Goal: Task Accomplishment & Management: Use online tool/utility

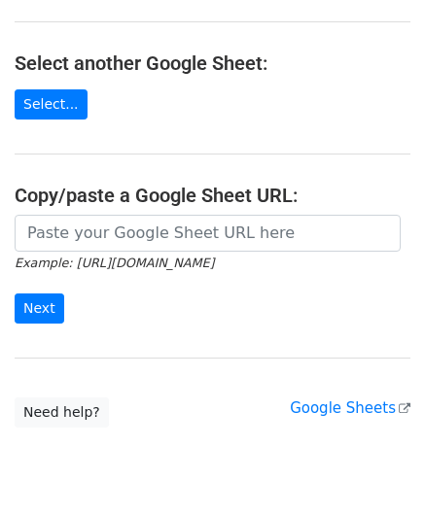
scroll to position [194, 0]
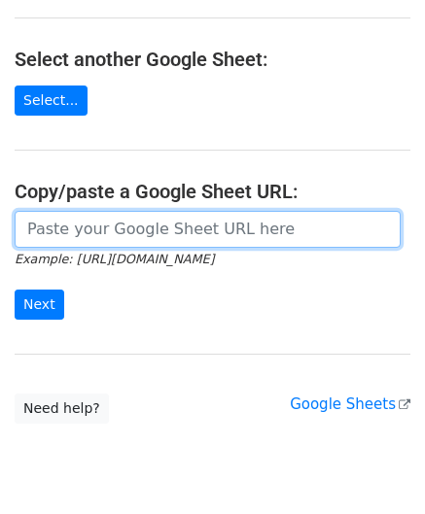
click at [81, 223] on input "url" at bounding box center [208, 229] width 386 height 37
paste input "[URL][DOMAIN_NAME]"
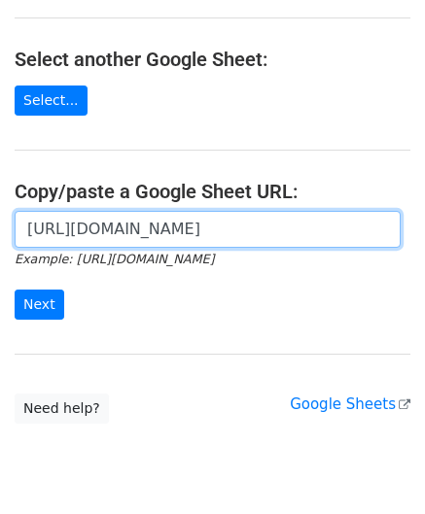
scroll to position [0, 420]
type input "[URL][DOMAIN_NAME]"
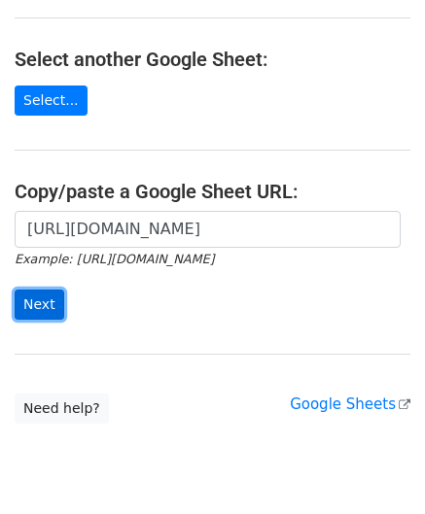
click at [38, 300] on input "Next" at bounding box center [40, 305] width 50 height 30
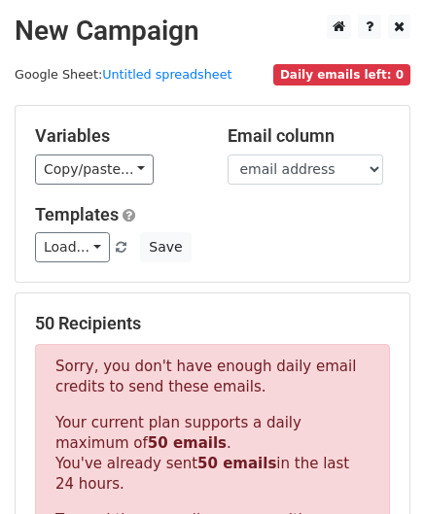
scroll to position [656, 0]
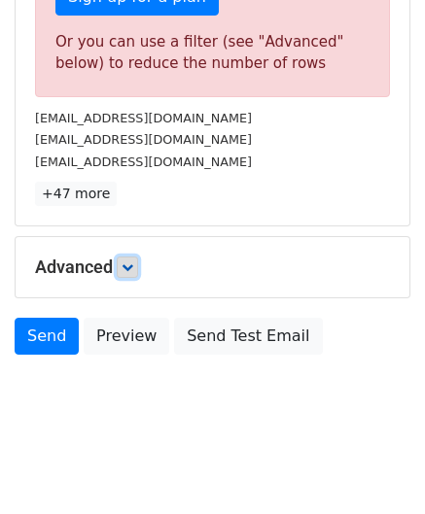
click at [138, 260] on link at bounding box center [127, 267] width 21 height 21
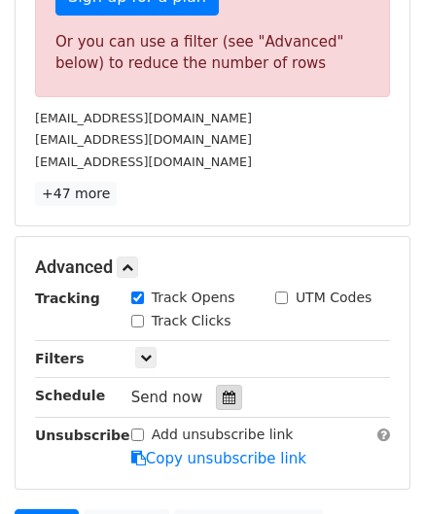
click at [223, 391] on icon at bounding box center [229, 398] width 13 height 14
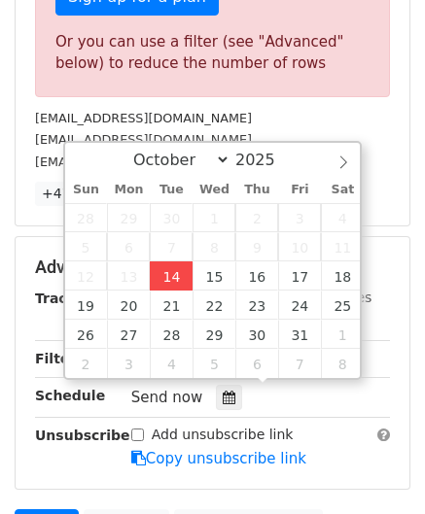
type input "2025-10-14 12:00"
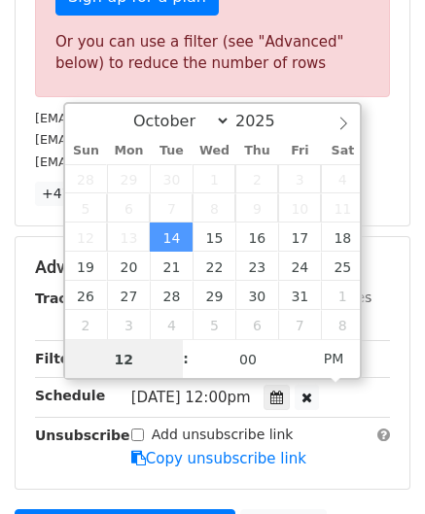
paste input "4"
type input "4"
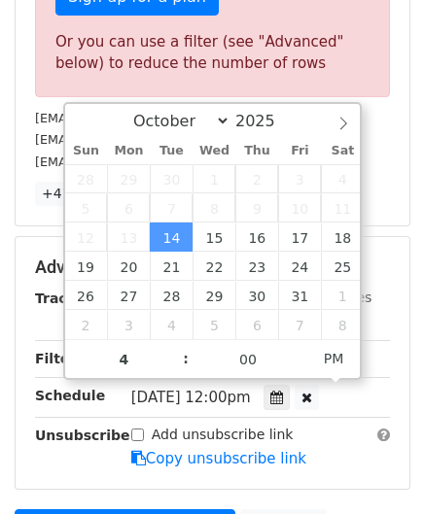
type input "2025-10-14 16:00"
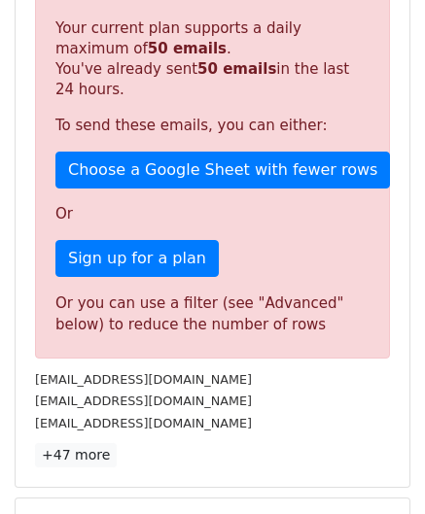
scroll to position [891, 0]
